Goal: Entertainment & Leisure: Consume media (video, audio)

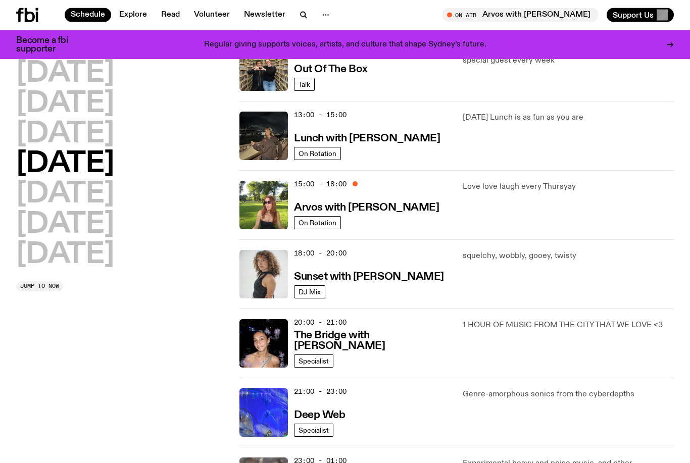
scroll to position [264, 0]
click at [384, 207] on h3 "Arvos with [PERSON_NAME]" at bounding box center [366, 207] width 145 height 11
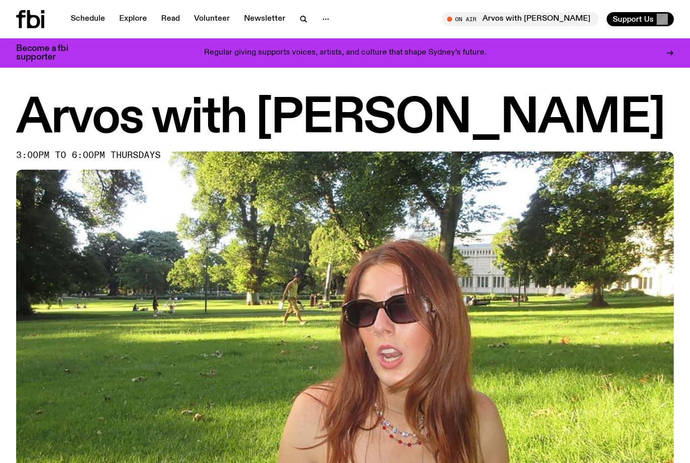
click at [87, 4] on div "Schedule Explore Read Volunteer Newsletter On Air Arvos with Pat Hilder Tune in…" at bounding box center [345, 19] width 690 height 38
click at [85, 19] on link "Schedule" at bounding box center [88, 19] width 46 height 14
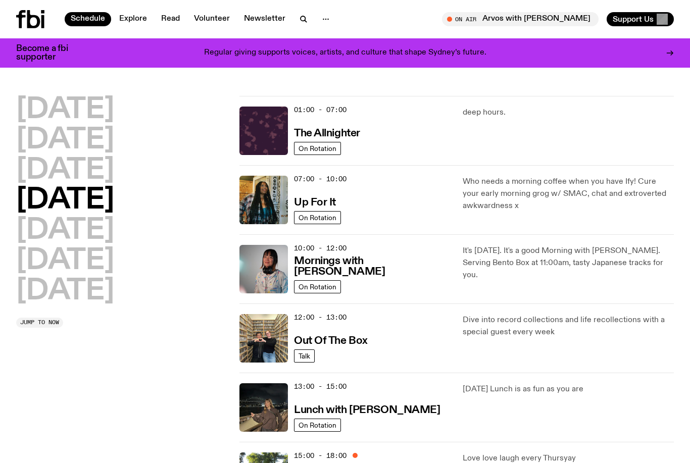
click at [36, 17] on icon at bounding box center [33, 19] width 13 height 18
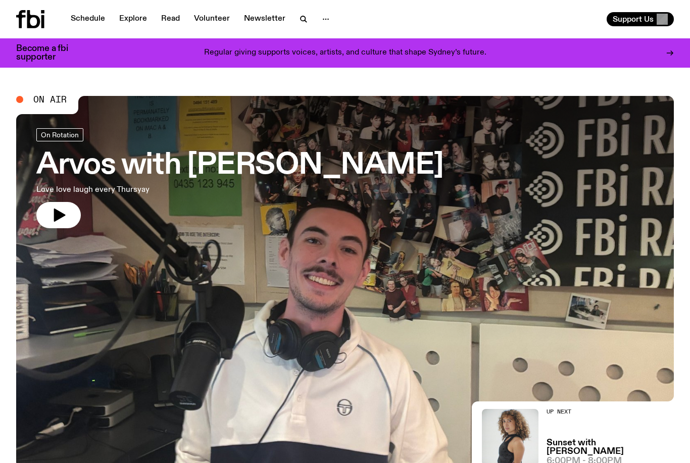
click at [81, 18] on link "Schedule" at bounding box center [88, 19] width 46 height 14
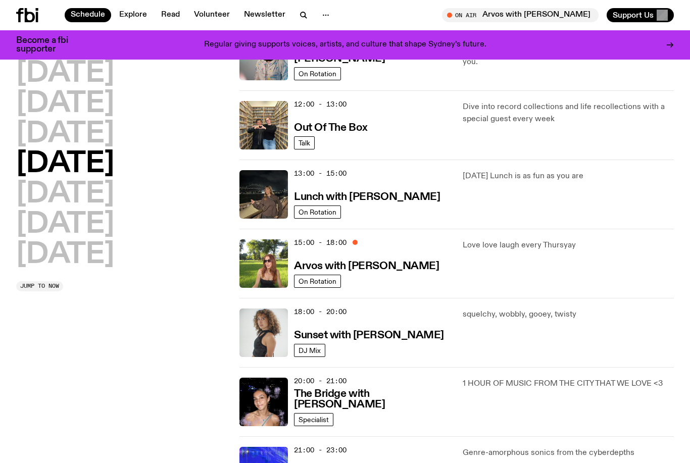
scroll to position [200, 0]
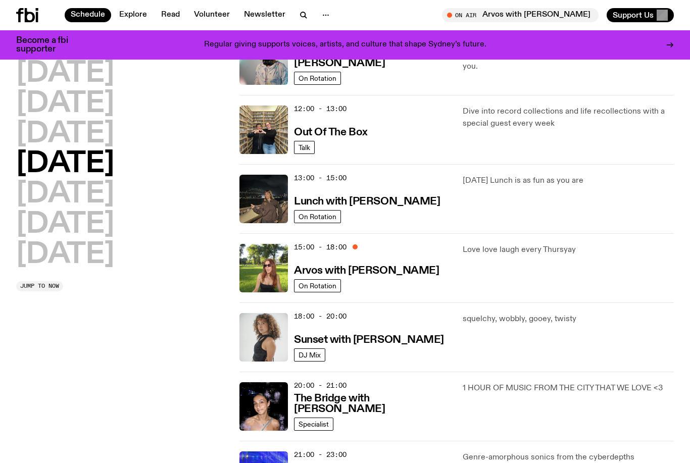
click at [340, 133] on h3 "Out Of The Box" at bounding box center [331, 132] width 74 height 11
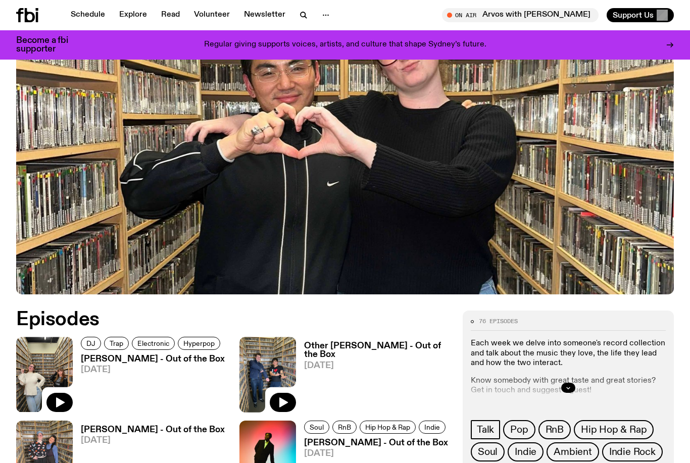
scroll to position [222, 0]
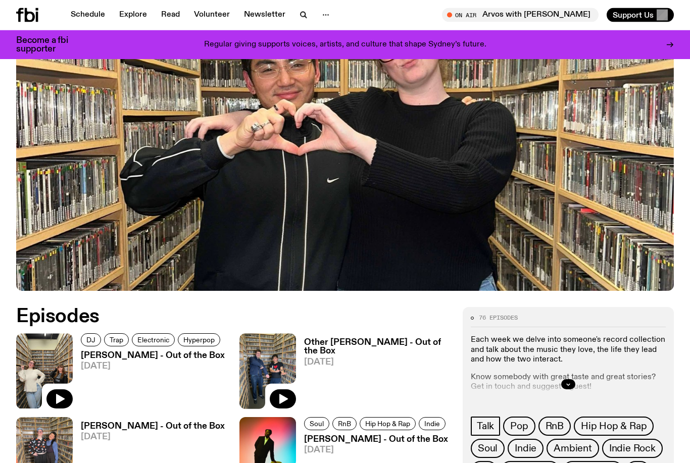
click at [117, 358] on h3 "[PERSON_NAME] - Out of the Box" at bounding box center [153, 356] width 144 height 9
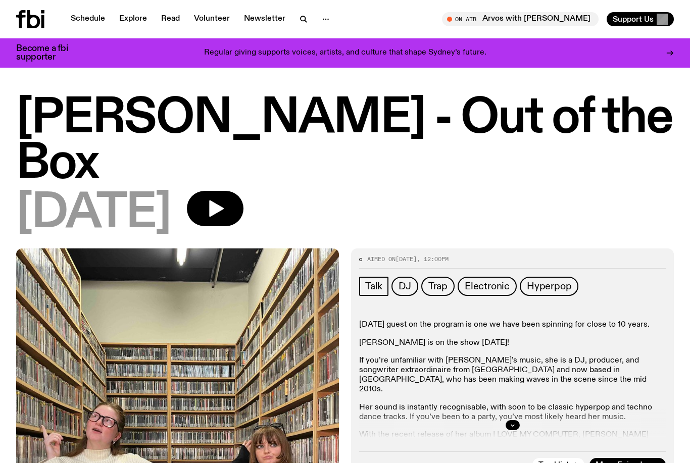
click at [512, 422] on icon "button" at bounding box center [512, 425] width 6 height 6
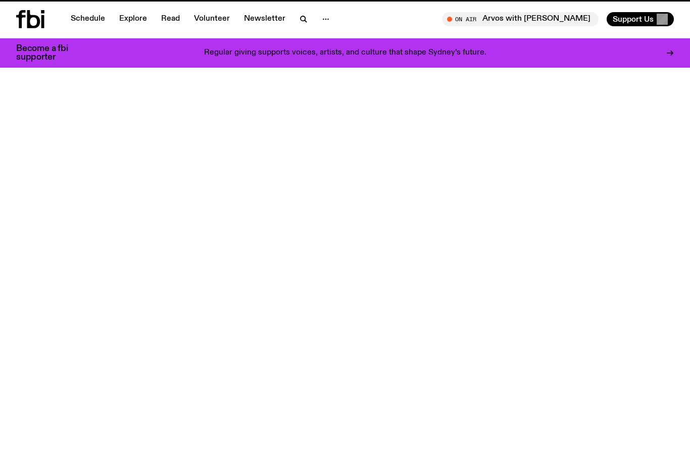
scroll to position [222, 0]
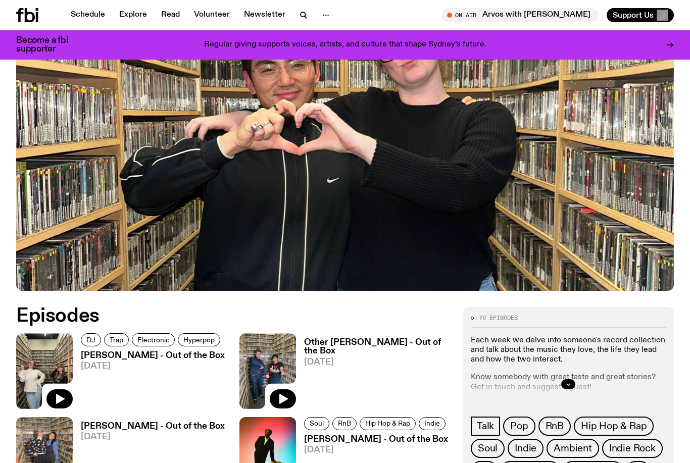
click at [151, 365] on span "[DATE]" at bounding box center [153, 366] width 144 height 9
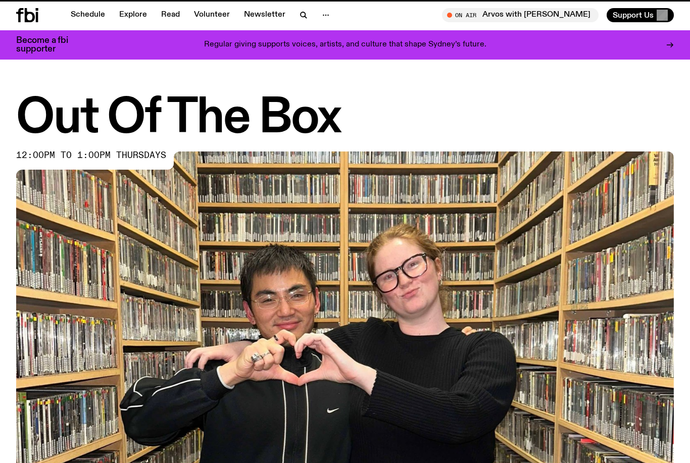
scroll to position [222, 0]
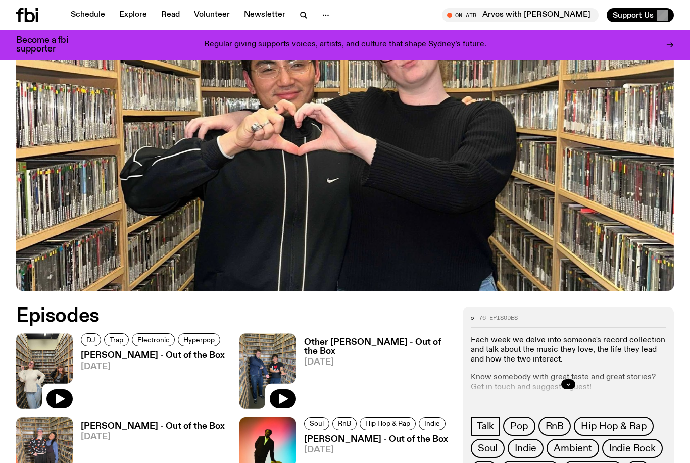
click at [37, 14] on icon at bounding box center [37, 17] width 3 height 10
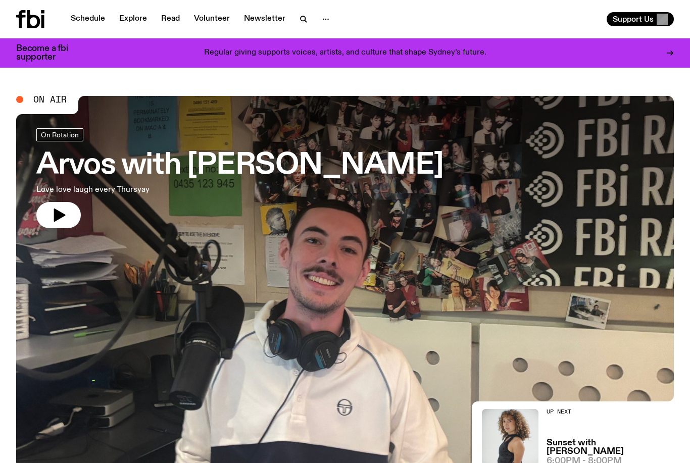
click at [224, 1] on div "Schedule Explore Read Volunteer Newsletter Support Us" at bounding box center [345, 19] width 690 height 38
